Goal: Task Accomplishment & Management: Use online tool/utility

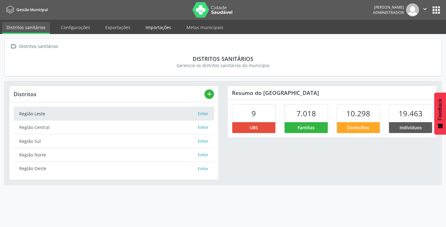
click at [141, 26] on link "Importações" at bounding box center [158, 27] width 34 height 11
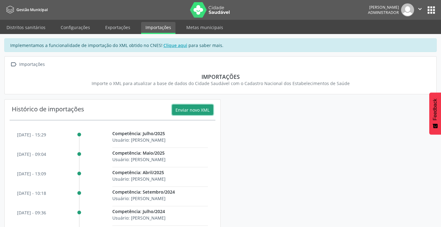
click at [189, 107] on button "Enviar novo XML" at bounding box center [192, 110] width 41 height 11
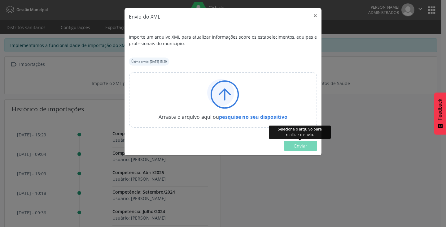
click at [270, 112] on div "Arraste o arquivo aqui ou pesquise no seu dispositivo" at bounding box center [223, 99] width 174 height 41
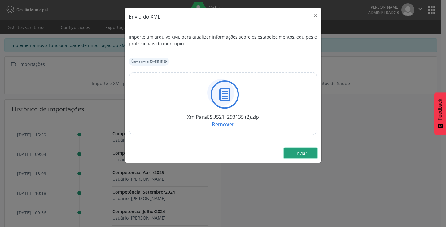
click at [312, 155] on button "Enviar" at bounding box center [300, 153] width 33 height 11
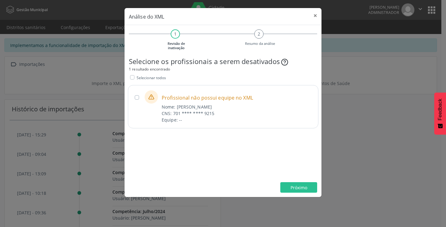
click at [304, 105] on div "Nome: [PERSON_NAME]" at bounding box center [237, 107] width 151 height 7
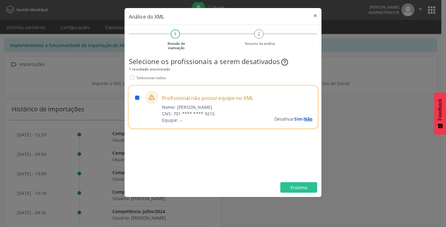
click at [310, 120] on span "Não" at bounding box center [308, 119] width 9 height 6
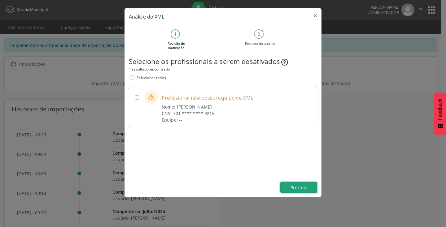
click at [305, 188] on span "Próximo" at bounding box center [298, 188] width 17 height 6
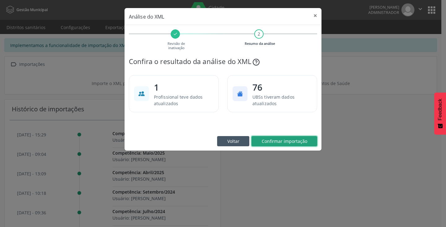
click at [302, 143] on span "Confirmar importação" at bounding box center [285, 141] width 46 height 6
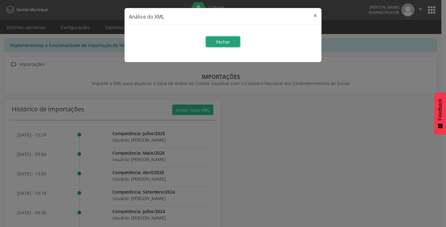
click at [207, 43] on button "Fechar" at bounding box center [223, 42] width 34 height 11
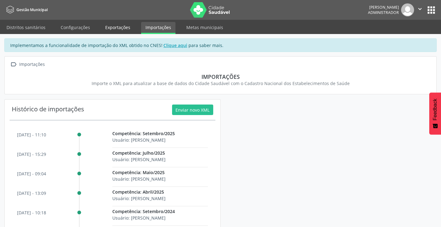
click at [114, 28] on link "Exportações" at bounding box center [118, 27] width 34 height 11
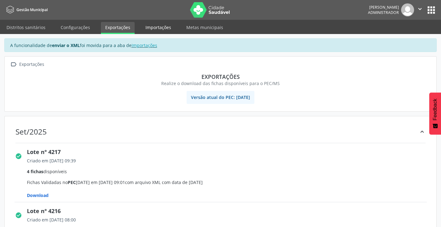
click at [156, 29] on link "Importações" at bounding box center [158, 27] width 34 height 11
